Goal: Find specific page/section: Find specific page/section

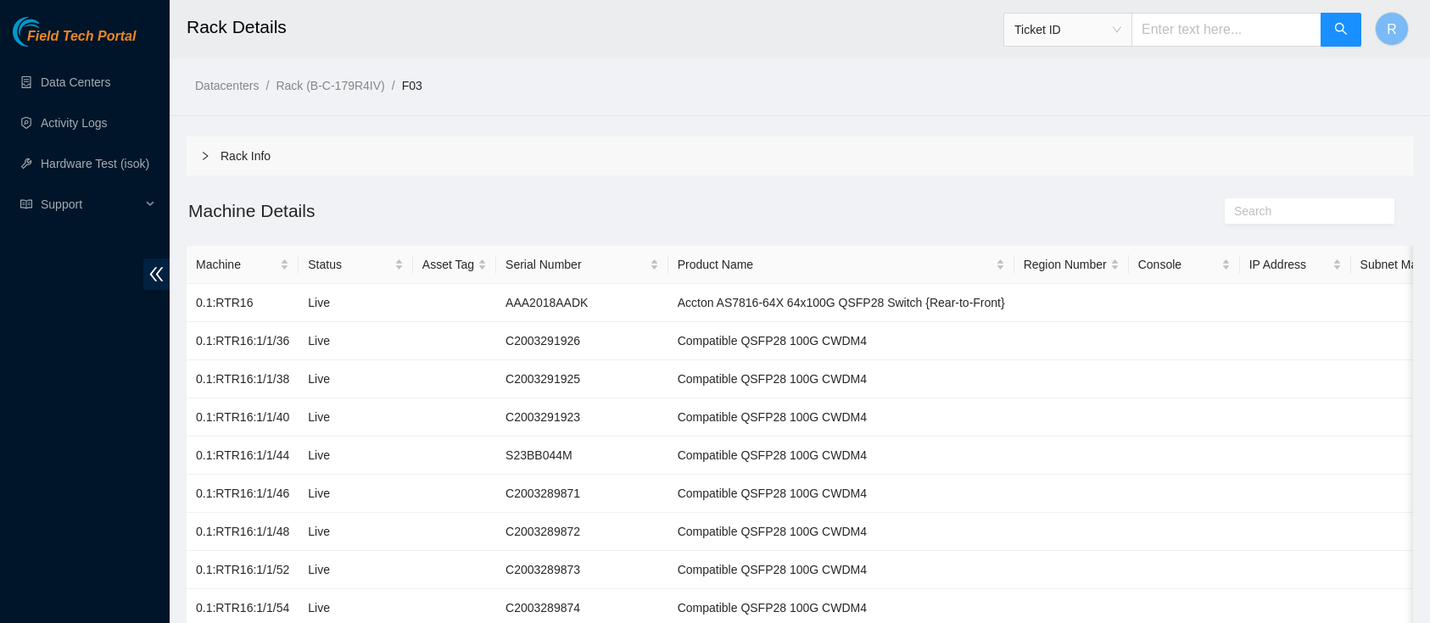
scroll to position [364, 0]
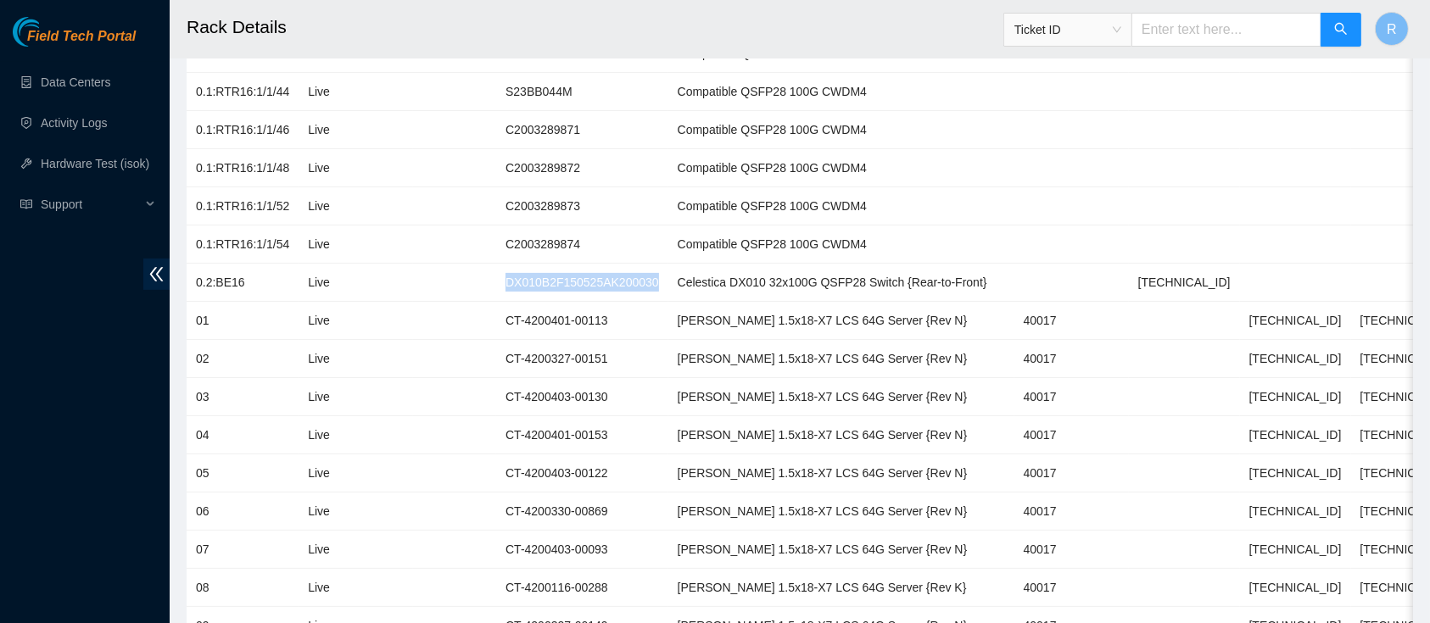
click at [1073, 29] on span "Ticket ID" at bounding box center [1067, 29] width 107 height 25
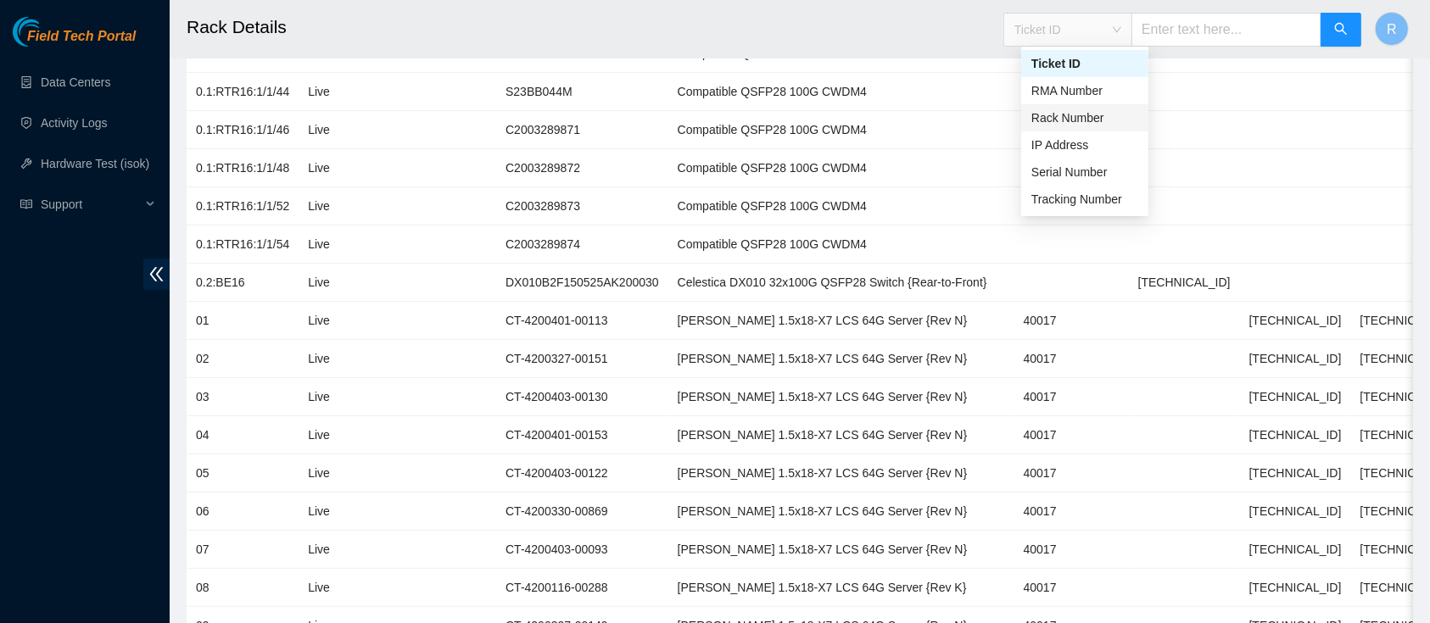
click at [1091, 118] on div "Rack Number" at bounding box center [1084, 118] width 107 height 19
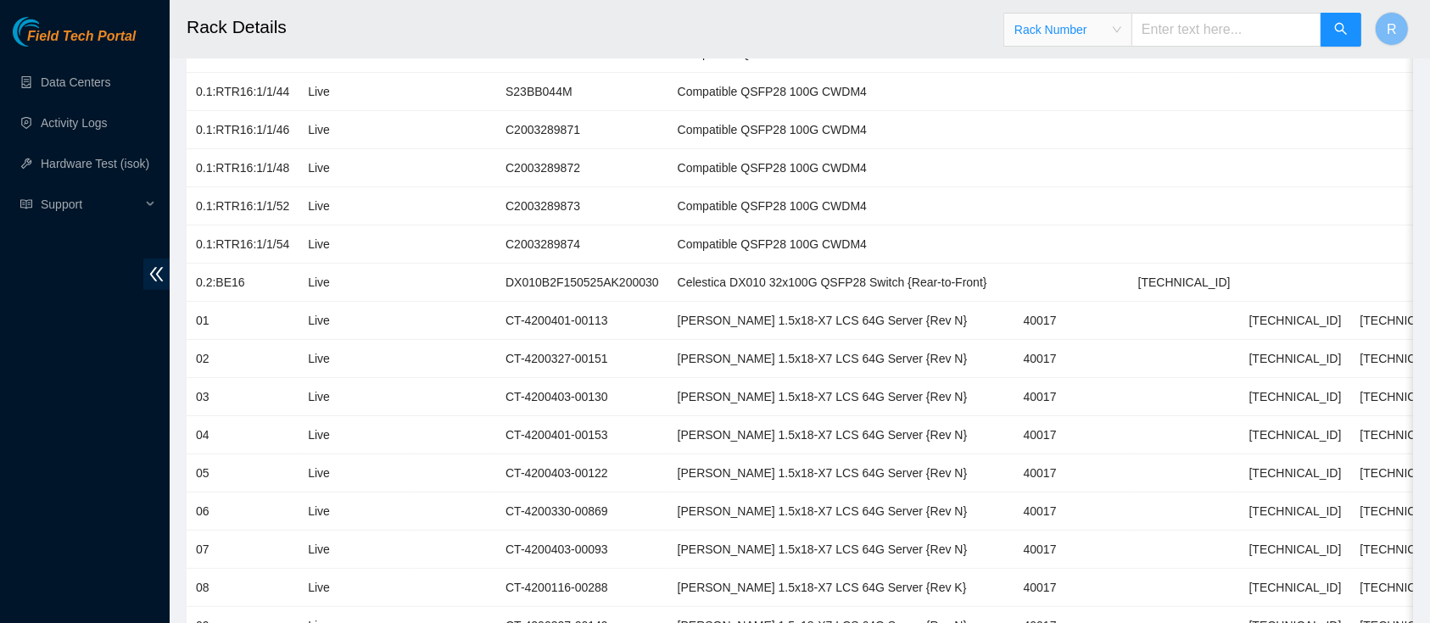
click at [1240, 10] on span "Rack Number Rack Number" at bounding box center [1182, 25] width 359 height 44
click at [1241, 21] on input "text" at bounding box center [1226, 30] width 190 height 34
type input "F02"
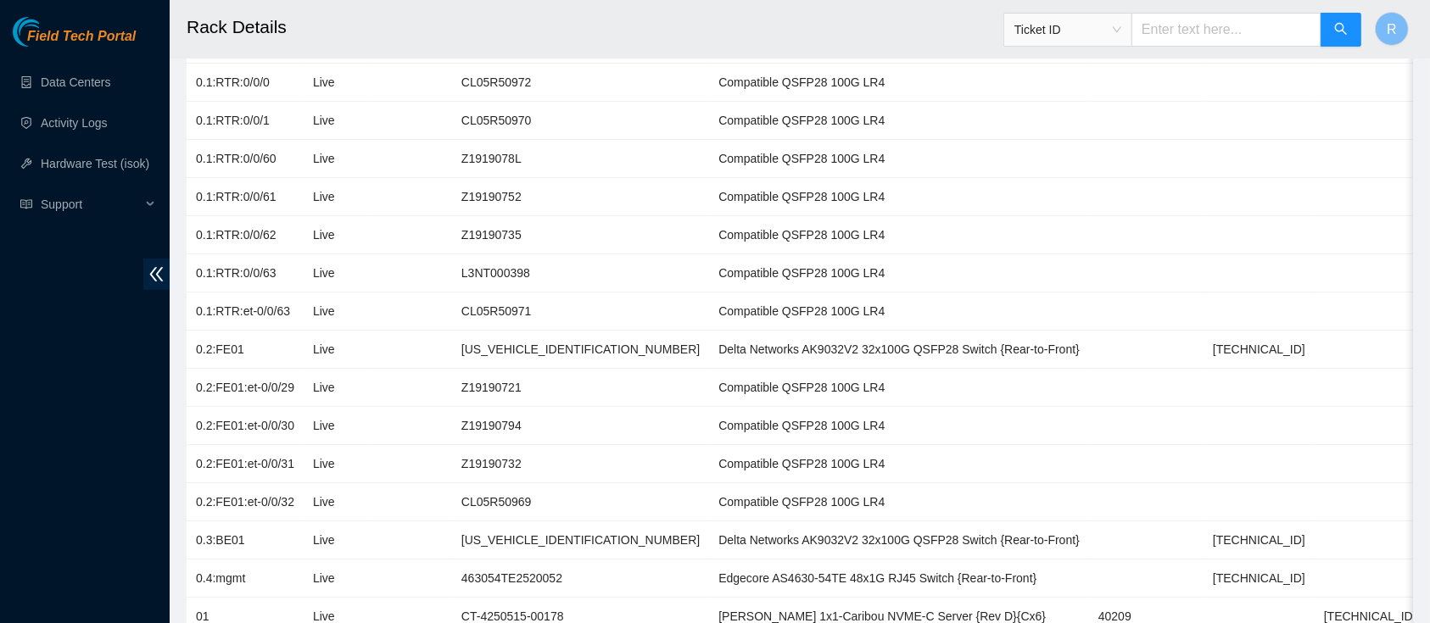
scroll to position [36, 0]
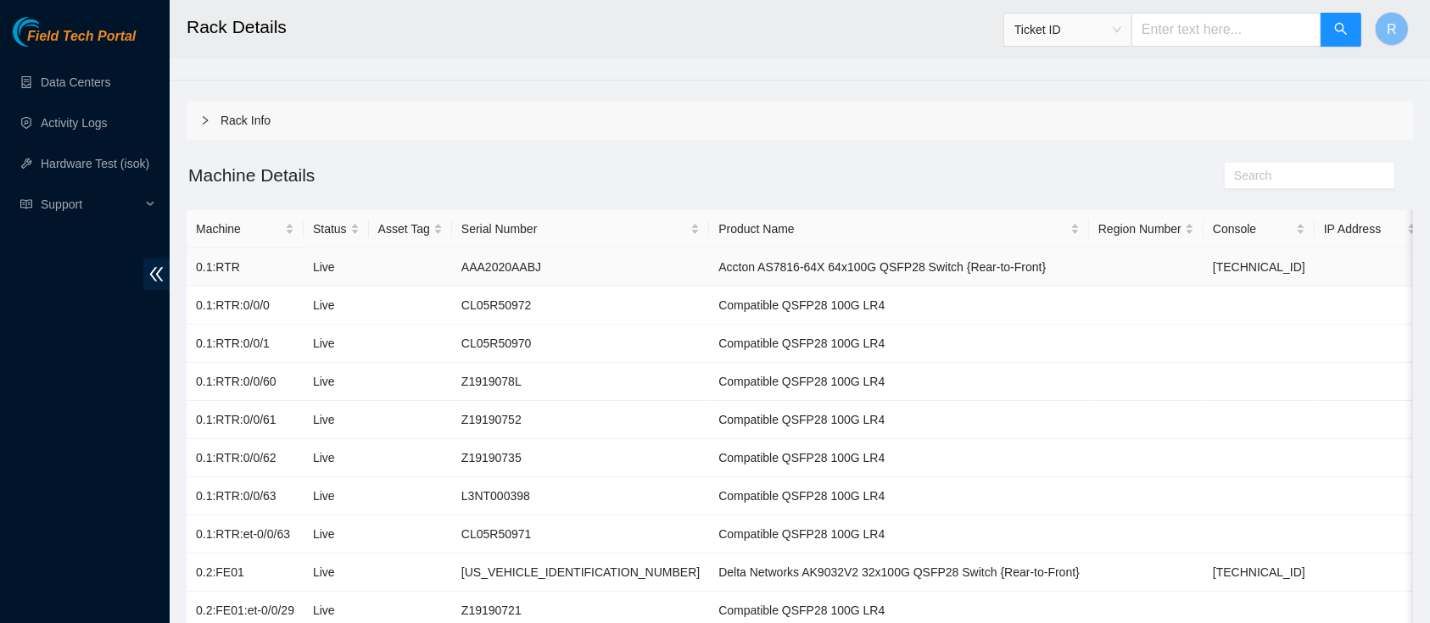
click at [709, 272] on td "Accton AS7816-64X 64x100G QSFP28 Switch {Rear-to-Front}" at bounding box center [899, 267] width 380 height 38
copy td "Accton"
click at [718, 220] on div "Product Name" at bounding box center [898, 229] width 361 height 19
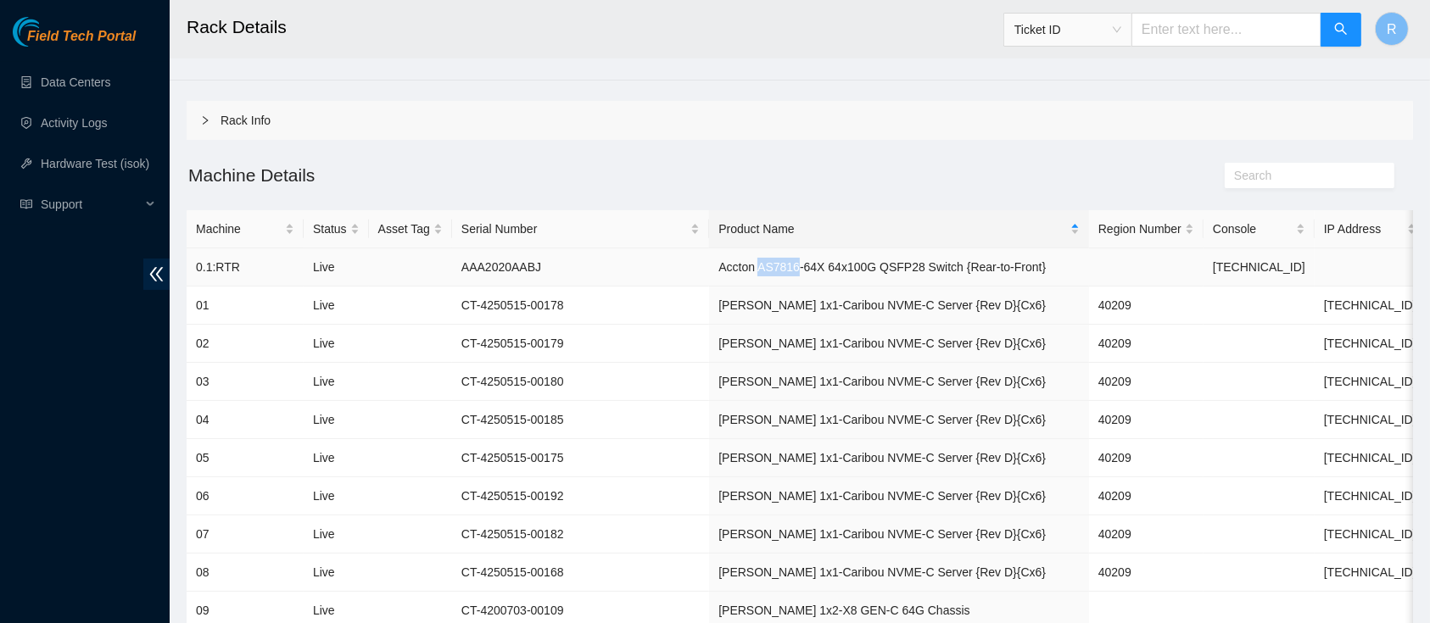
drag, startPoint x: 636, startPoint y: 271, endPoint x: 672, endPoint y: 264, distance: 36.4
click at [709, 264] on td "Accton AS7816-64X 64x100G QSFP28 Switch {Rear-to-Front}" at bounding box center [899, 267] width 380 height 38
copy td "AS7816"
